Goal: Information Seeking & Learning: Learn about a topic

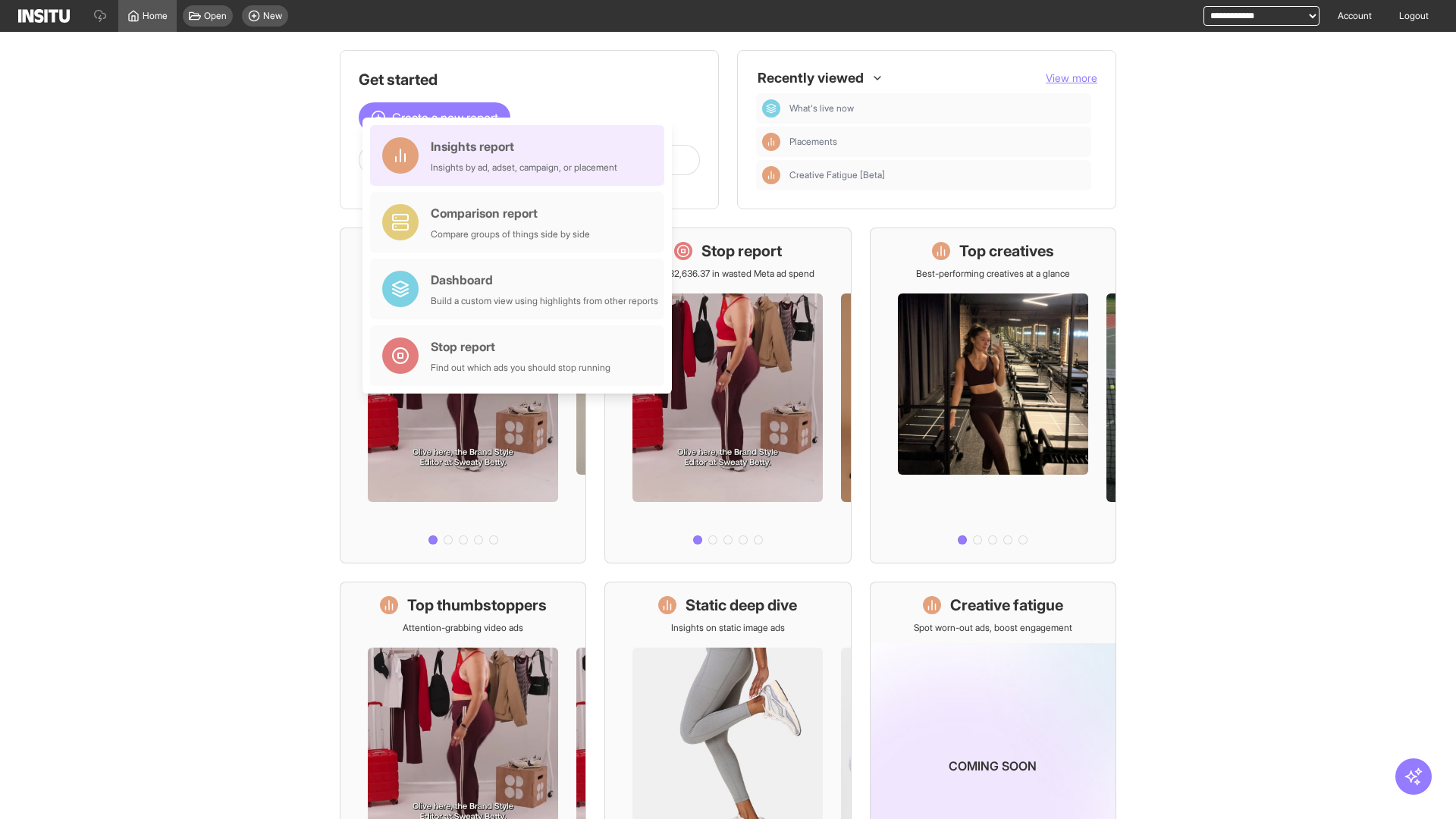
click at [521, 155] on div "Insights report Insights by ad, adset, campaign, or placement" at bounding box center [523, 155] width 186 height 37
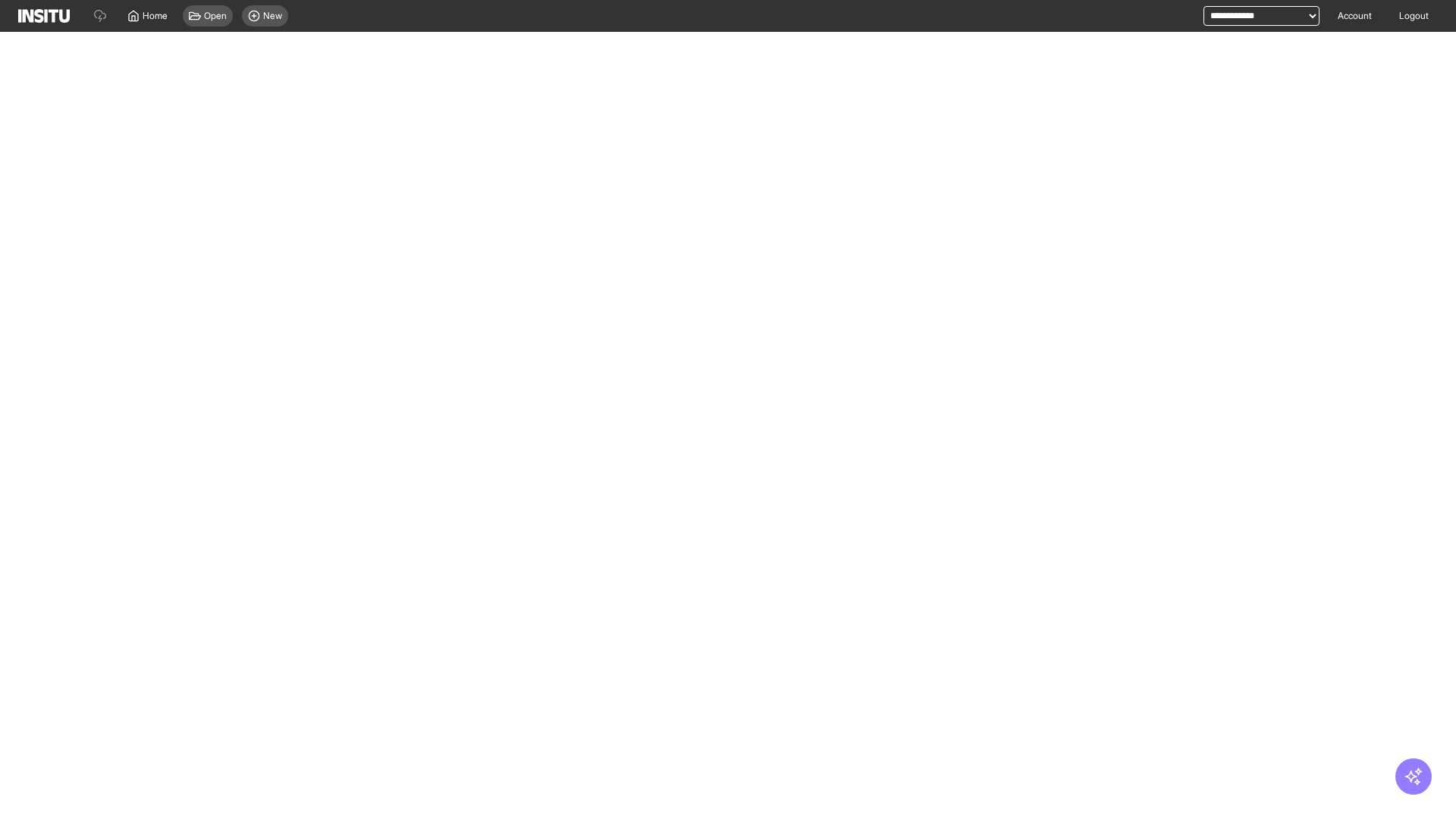
select select "**"
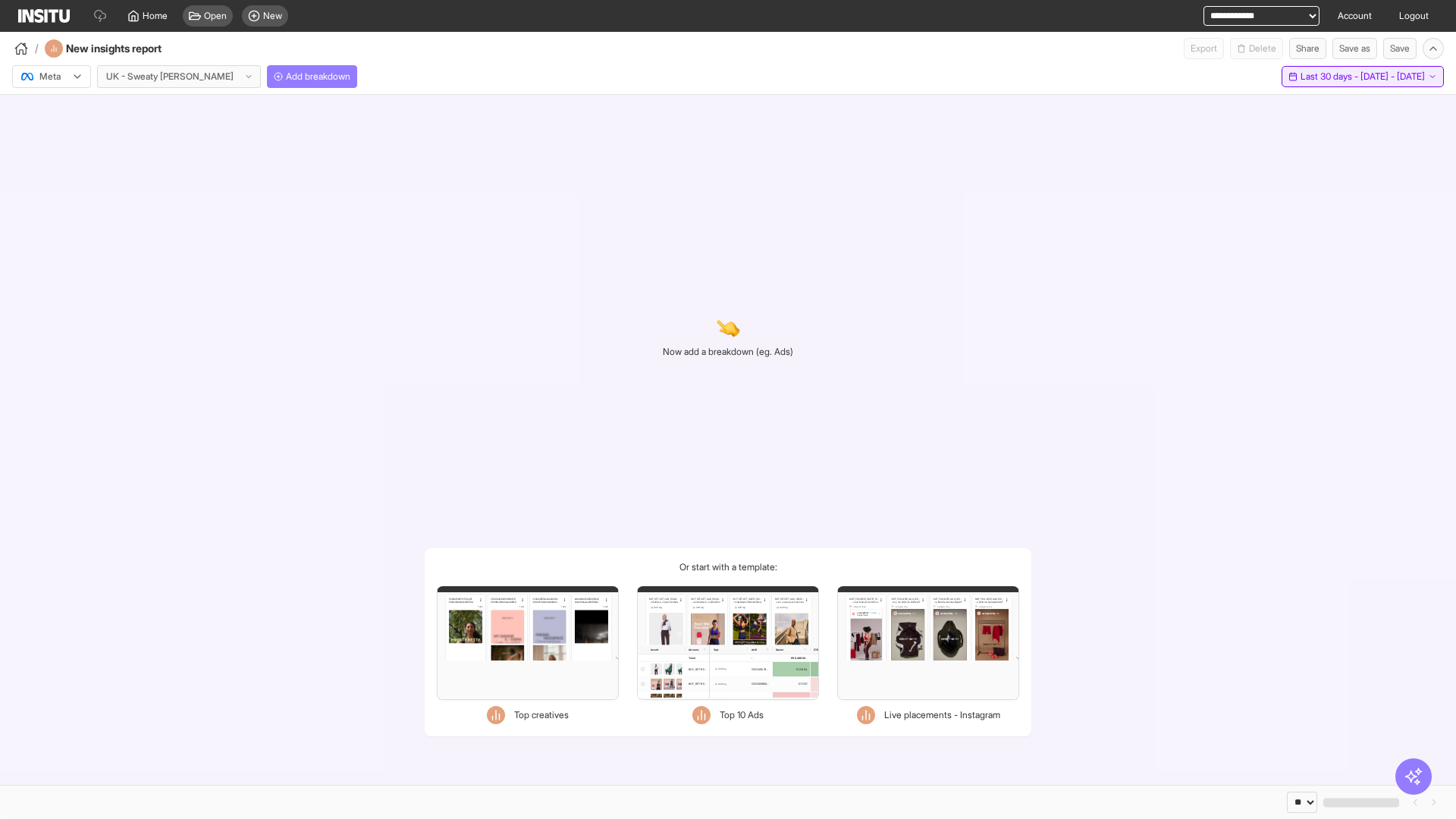
click at [1343, 77] on span "Last 30 days - [DATE] - [DATE]" at bounding box center [1362, 77] width 125 height 12
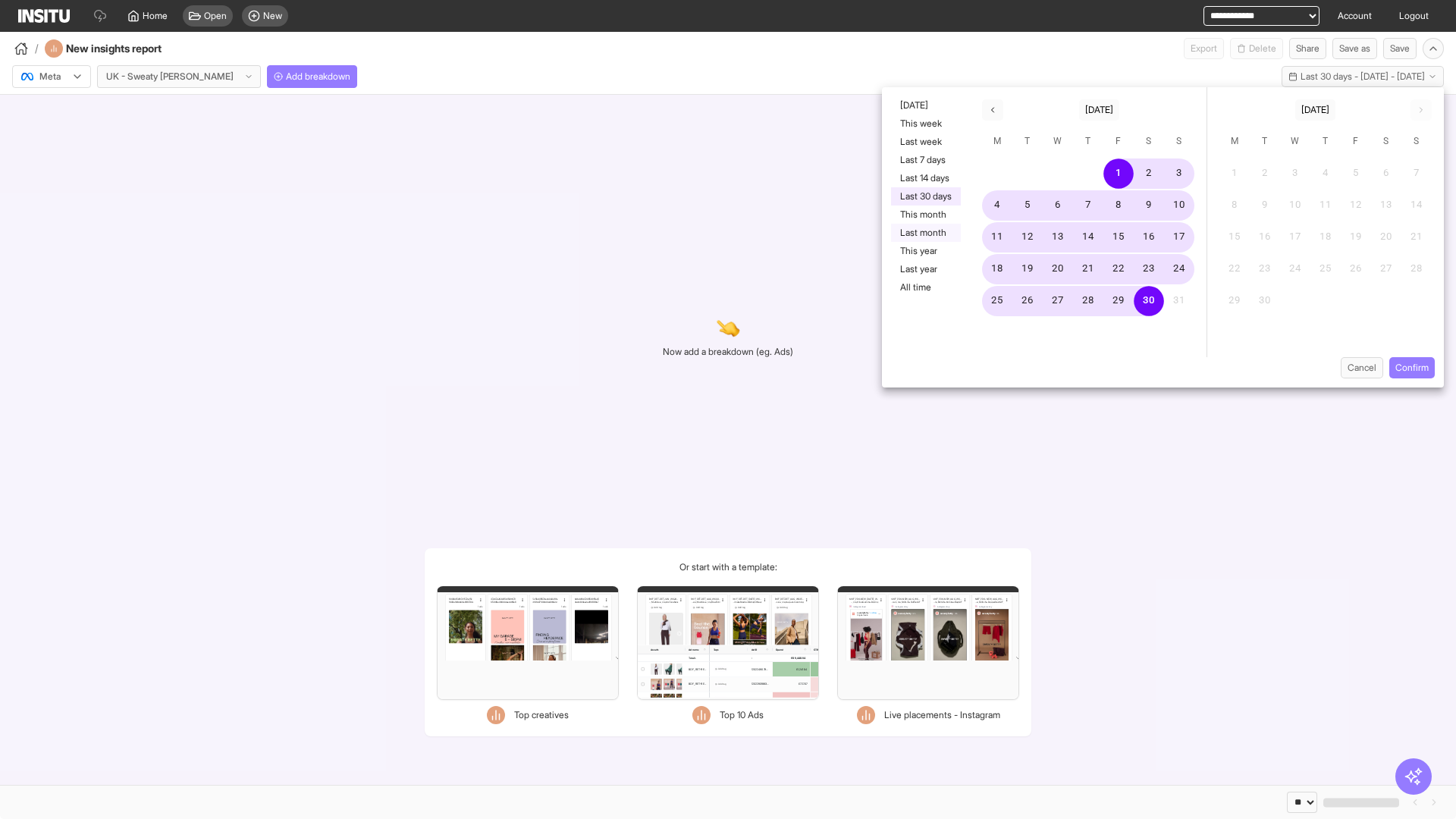
click at [925, 233] on button "Last month" at bounding box center [926, 233] width 70 height 18
